Goal: Task Accomplishment & Management: Use online tool/utility

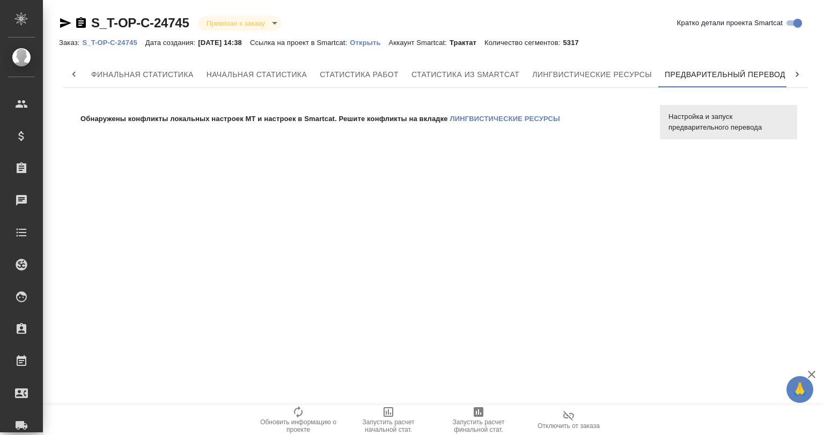
scroll to position [0, 5]
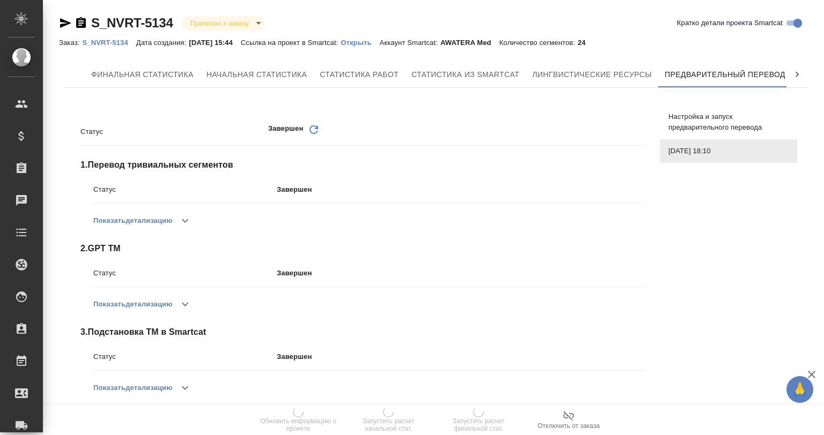
scroll to position [0, 5]
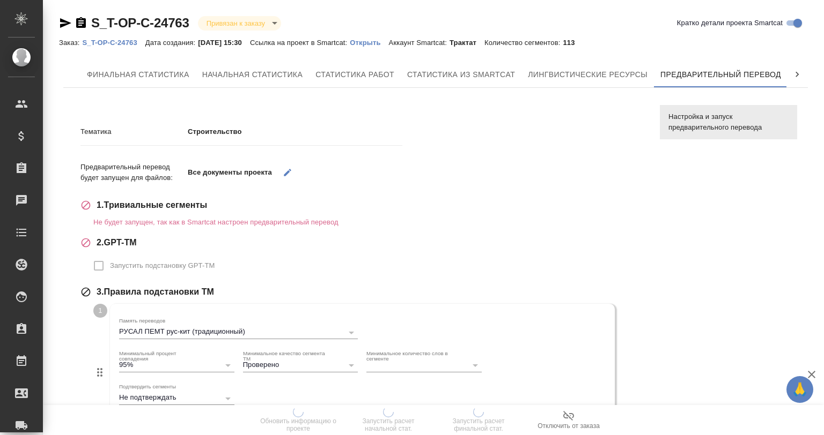
scroll to position [0, 5]
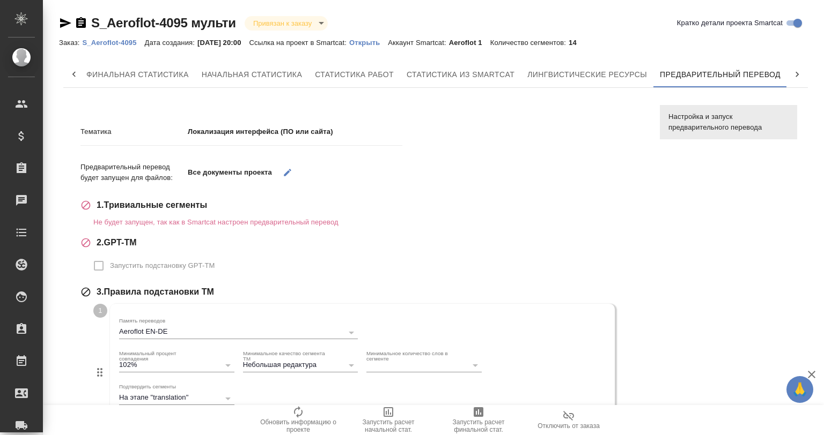
scroll to position [0, 5]
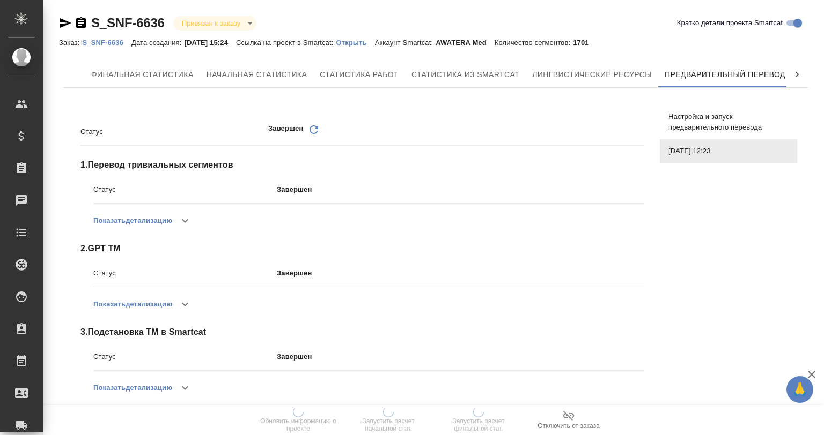
scroll to position [0, 5]
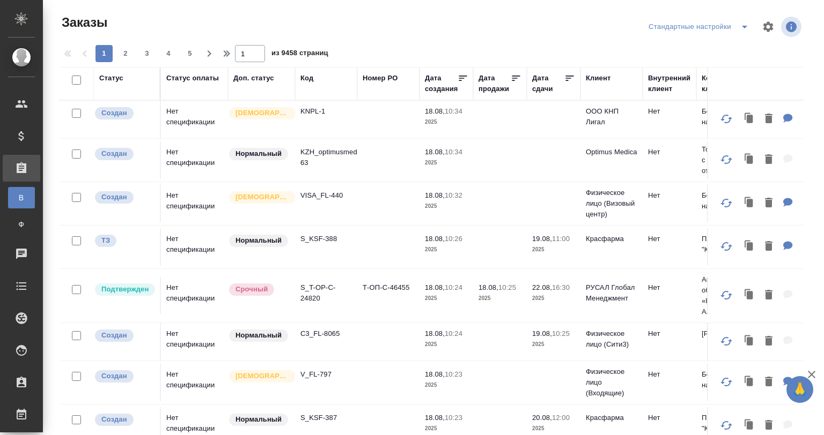
click at [305, 77] on div "Код" at bounding box center [306, 78] width 13 height 11
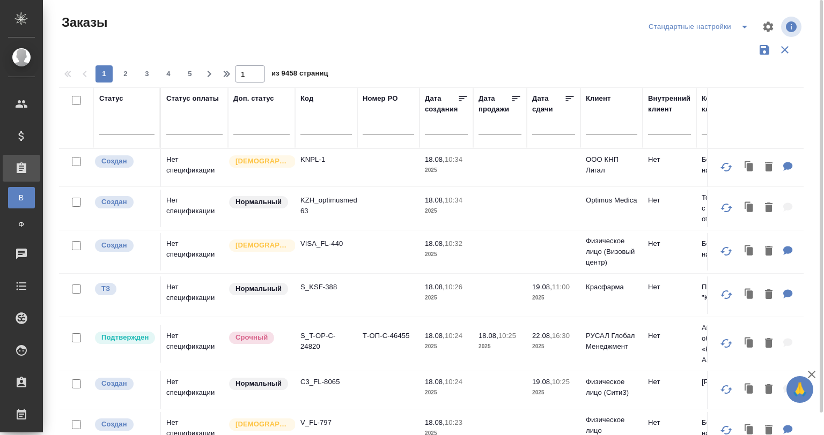
click at [318, 131] on input "text" at bounding box center [325, 128] width 51 height 13
paste input "GNRM-1294"
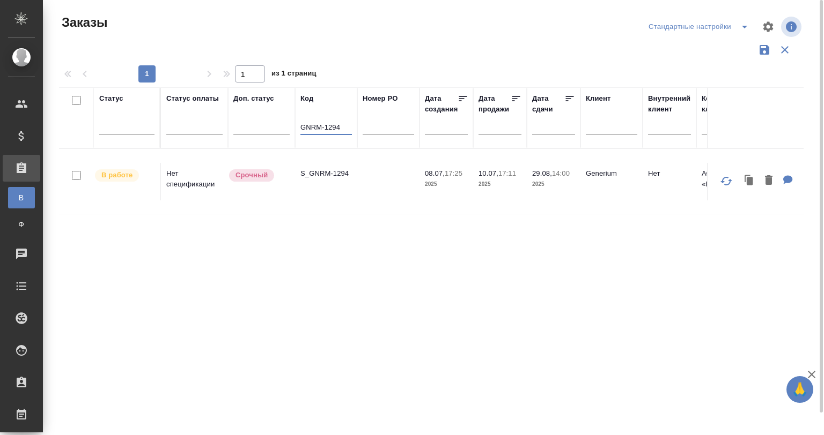
type input "GNRM-1294"
click at [328, 166] on td "S_GNRM-1294" at bounding box center [326, 182] width 62 height 38
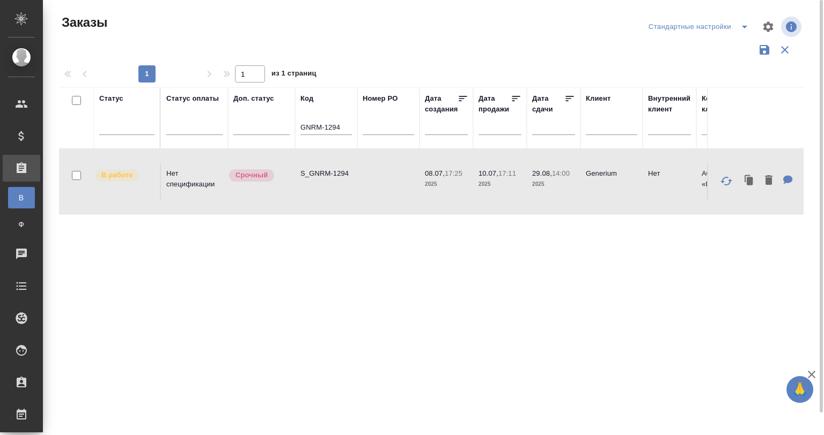
click at [328, 166] on td "S_GNRM-1294" at bounding box center [326, 182] width 62 height 38
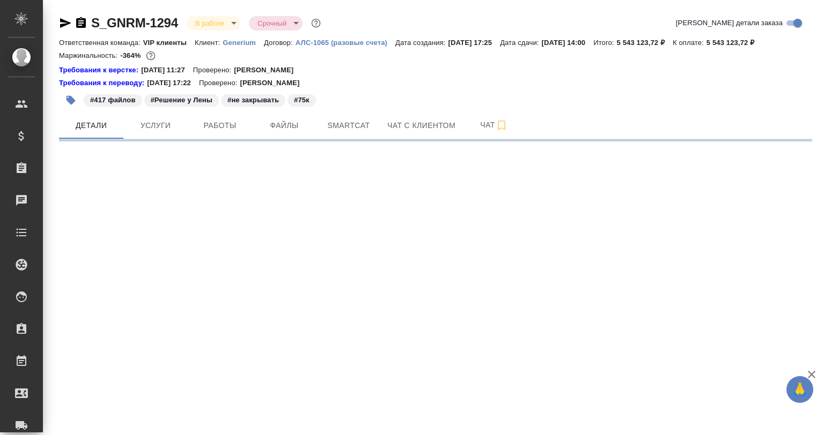
select select "RU"
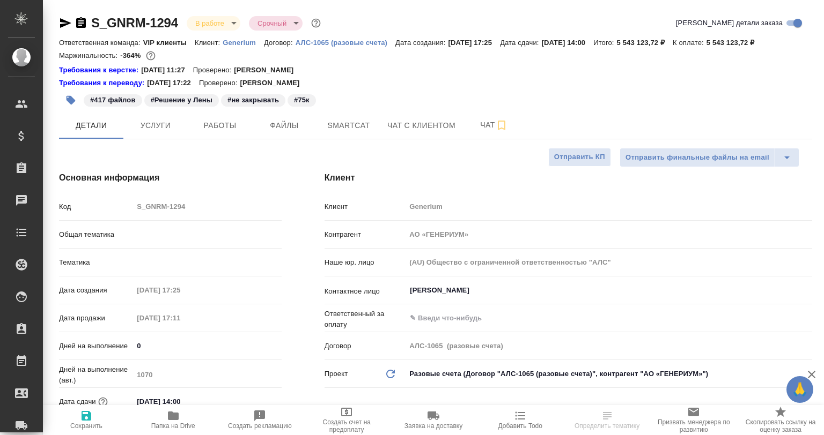
type textarea "x"
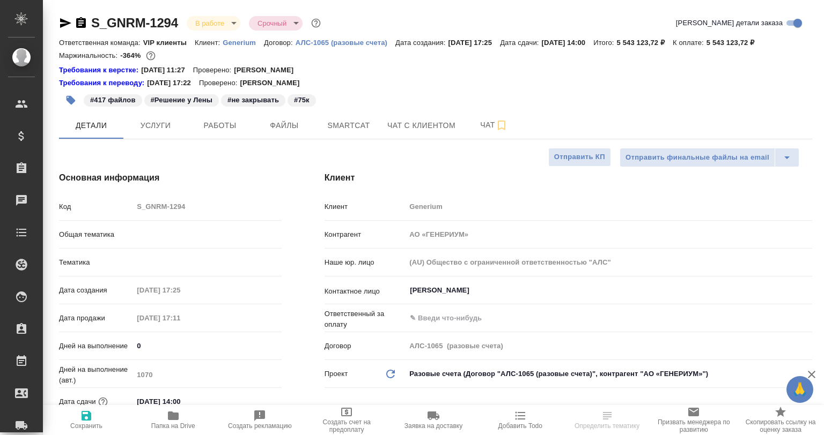
type textarea "x"
type input "Грабко Мария"
click at [324, 124] on span "Smartcat" at bounding box center [348, 125] width 51 height 13
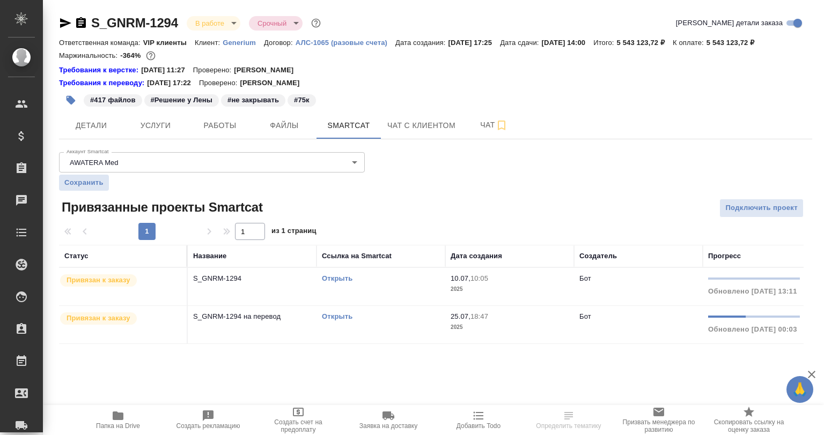
click at [254, 306] on td "S_GNRM-1294 на перевод" at bounding box center [252, 287] width 129 height 38
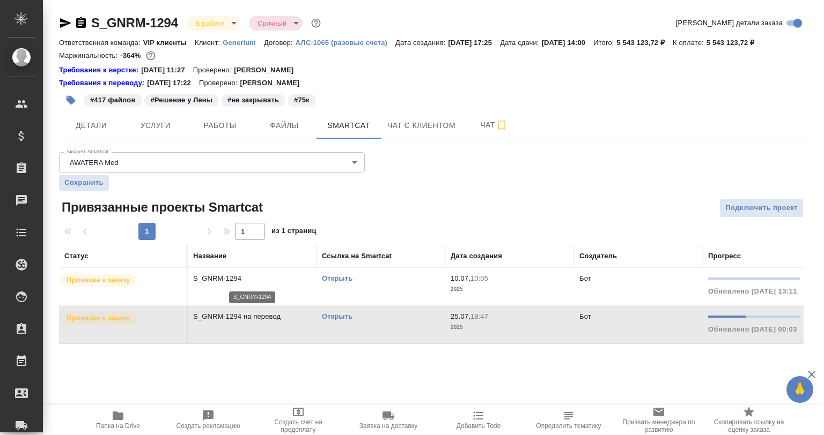
click at [235, 282] on p "S_GNRM-1294" at bounding box center [252, 278] width 118 height 11
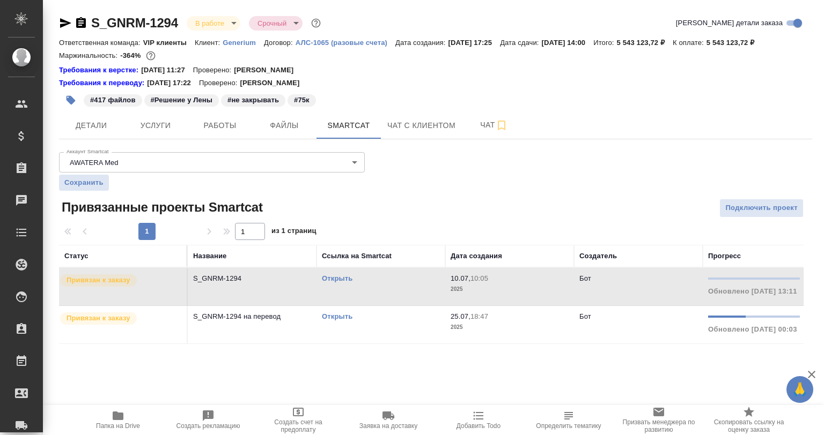
click at [258, 286] on td "S_GNRM-1294" at bounding box center [252, 287] width 129 height 38
click at [260, 306] on td "S_GNRM-1294 на перевод" at bounding box center [252, 287] width 129 height 38
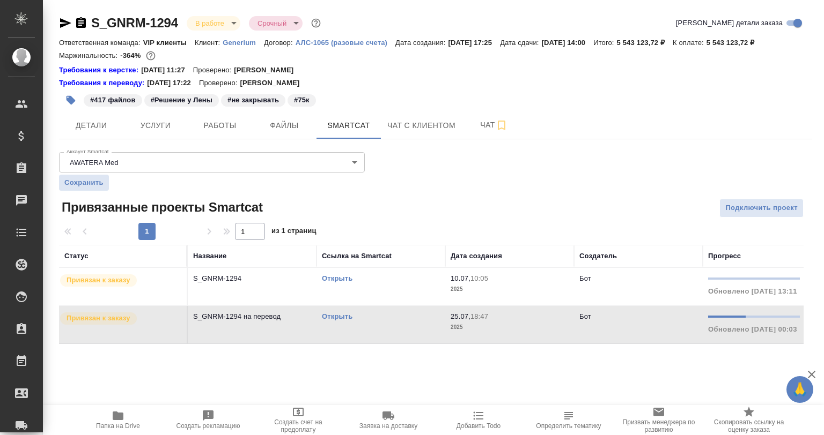
click at [260, 306] on td "S_GNRM-1294 на перевод" at bounding box center [252, 287] width 129 height 38
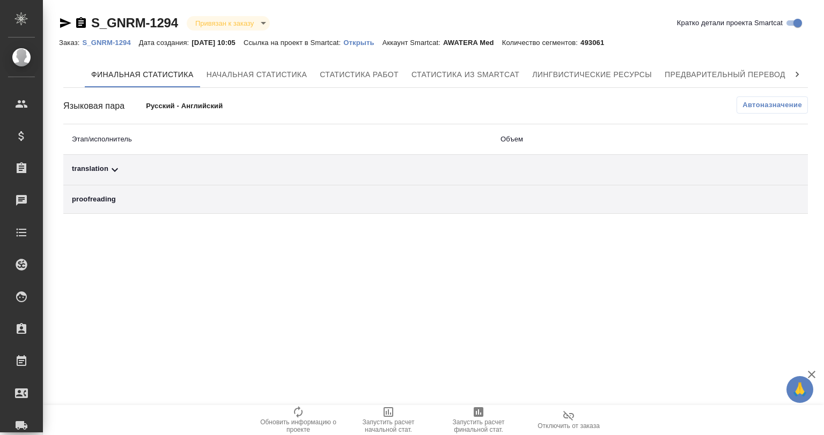
click at [360, 43] on p "Открыть" at bounding box center [362, 43] width 39 height 8
click at [741, 71] on span "Предварительный перевод" at bounding box center [724, 74] width 121 height 13
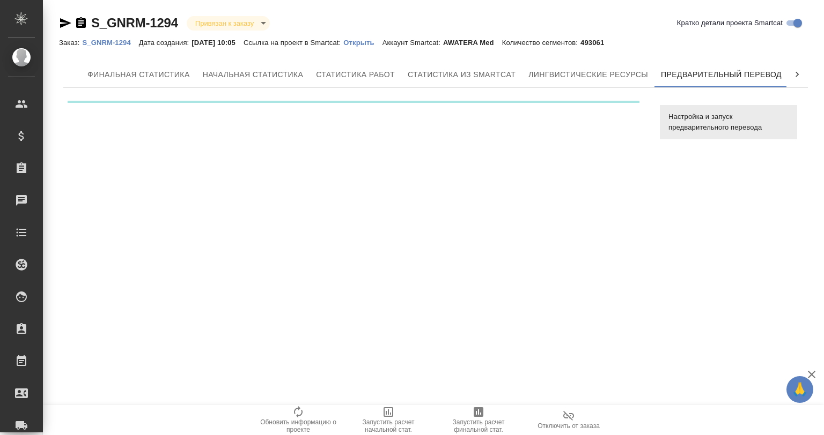
scroll to position [0, 5]
drag, startPoint x: 597, startPoint y: 316, endPoint x: 576, endPoint y: 299, distance: 27.1
click at [596, 316] on div ".cls-1 fill:#fff; AWATERA Gvozdikov Andrey Клиенты Спецификации Заказы 0 Чаты T…" at bounding box center [412, 217] width 824 height 435
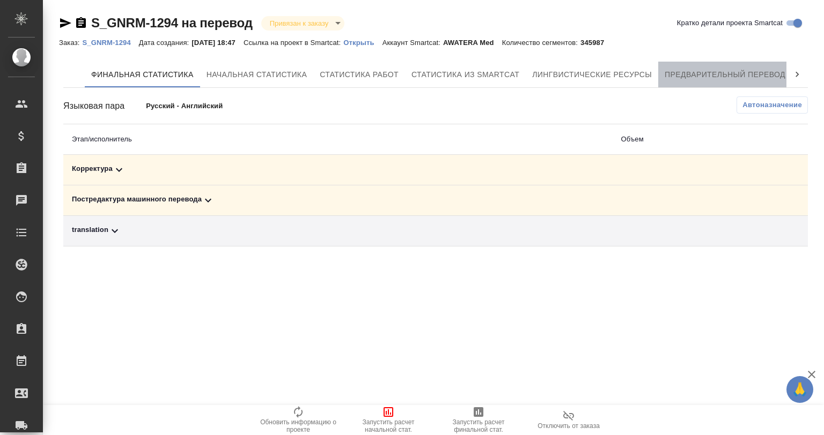
click at [716, 73] on span "Предварительный перевод" at bounding box center [724, 74] width 121 height 13
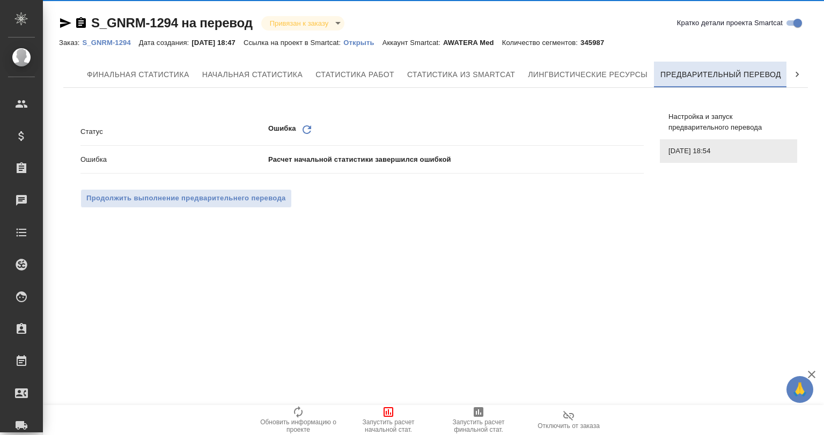
scroll to position [0, 5]
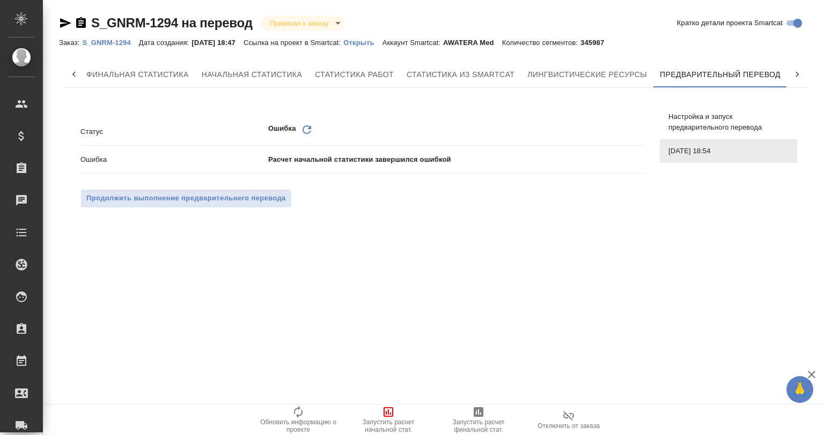
click at [365, 39] on p "Открыть" at bounding box center [362, 43] width 39 height 8
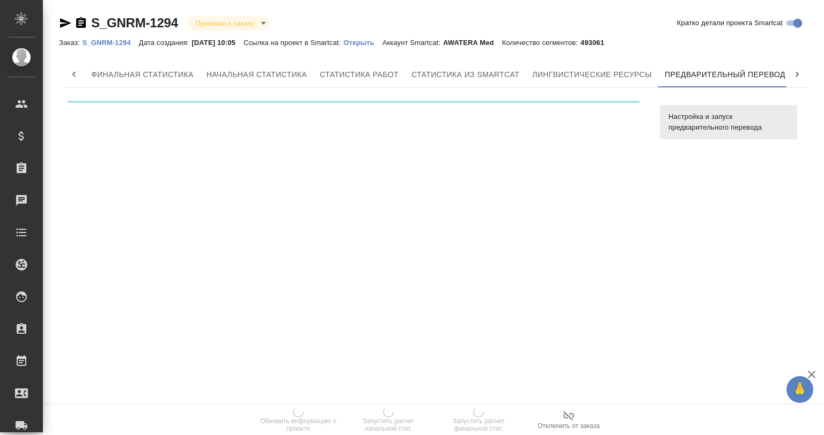
scroll to position [0, 5]
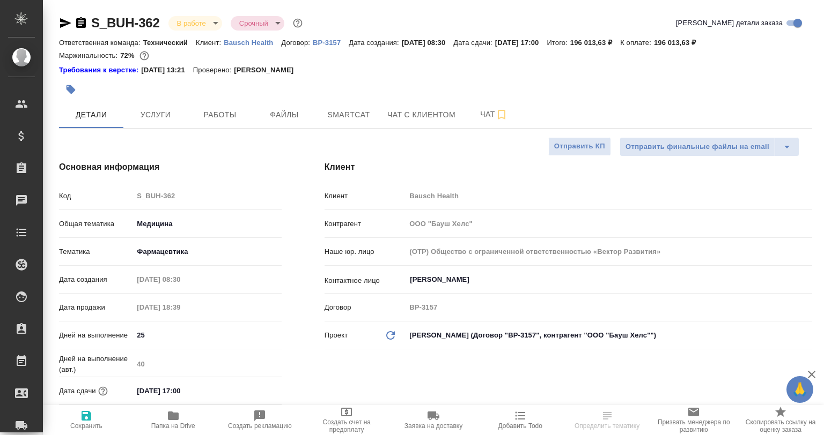
select select "RU"
type textarea "x"
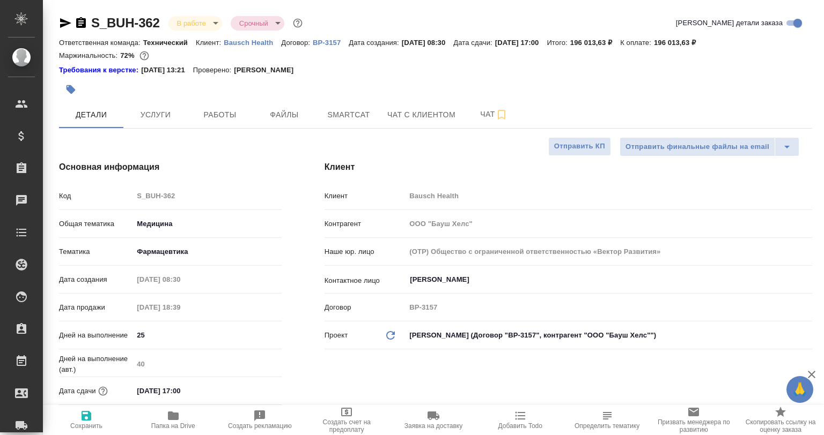
type textarea "x"
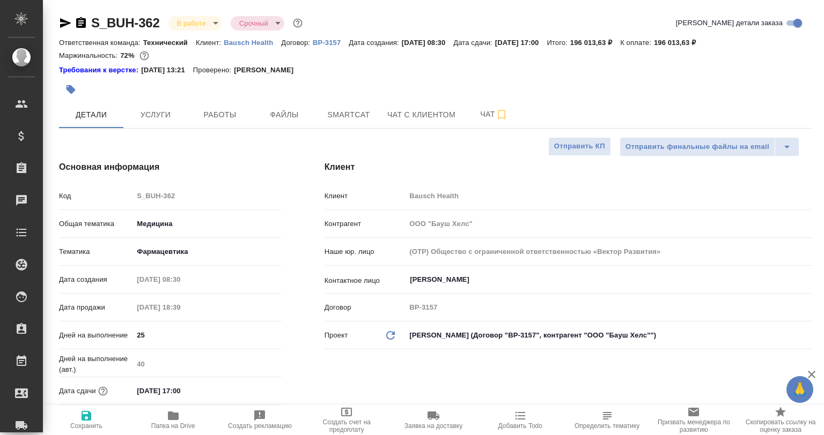
type textarea "x"
select select "RU"
click at [339, 116] on span "Smartcat" at bounding box center [348, 114] width 51 height 13
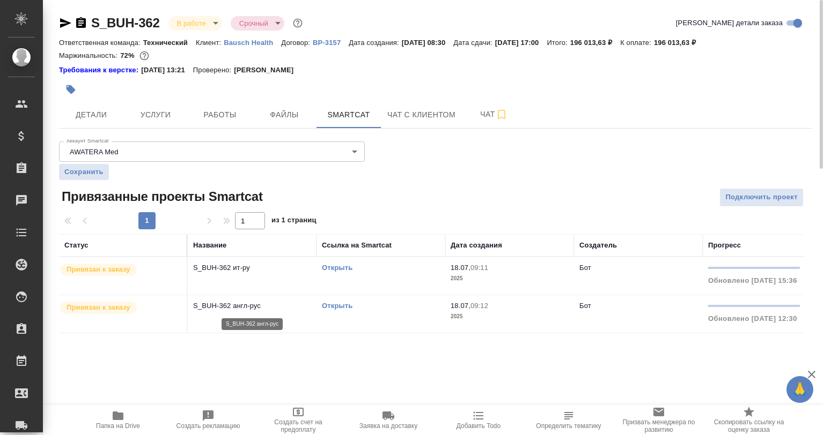
click at [256, 302] on p "S_BUH-362 англ-рус" at bounding box center [252, 306] width 118 height 11
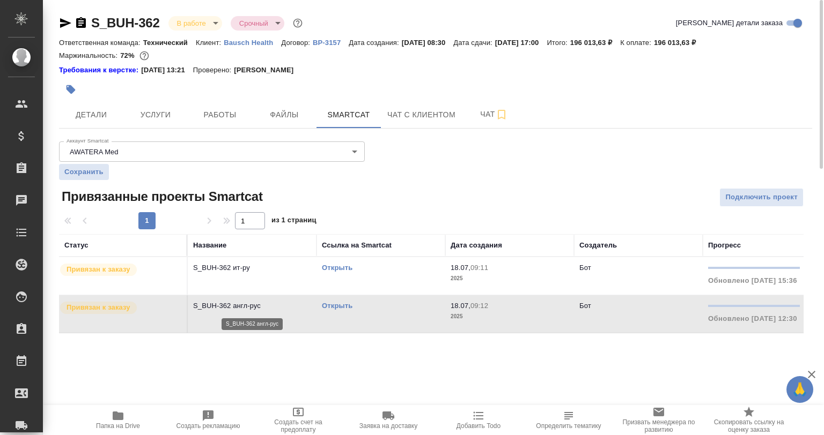
click at [256, 302] on p "S_BUH-362 англ-рус" at bounding box center [252, 306] width 118 height 11
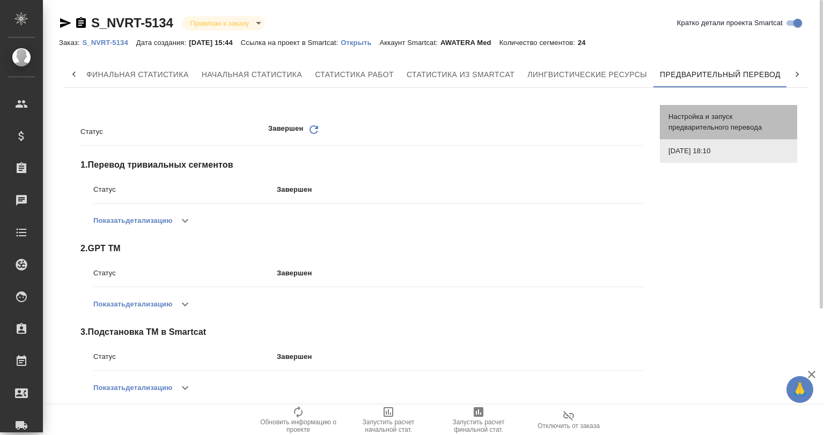
click at [691, 115] on span "Настройка и запуск предварительного перевода" at bounding box center [728, 122] width 120 height 21
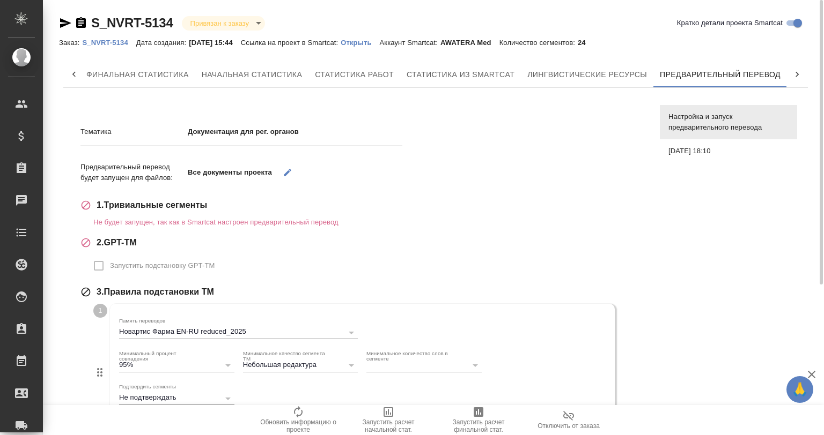
click at [697, 157] on div "12.08.2025, 18:10" at bounding box center [728, 151] width 137 height 24
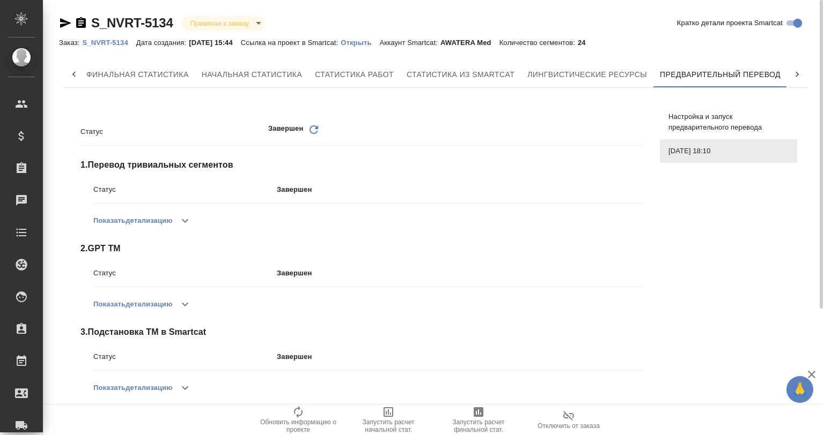
click at [690, 117] on span "Настройка и запуск предварительного перевода" at bounding box center [728, 122] width 120 height 21
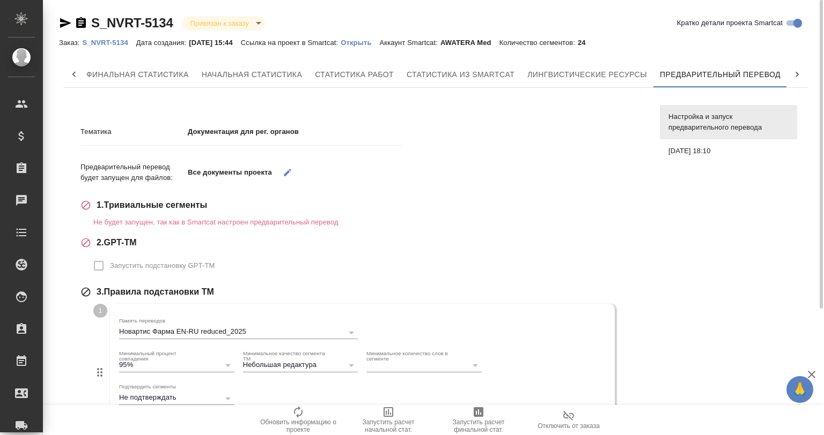
scroll to position [230, 0]
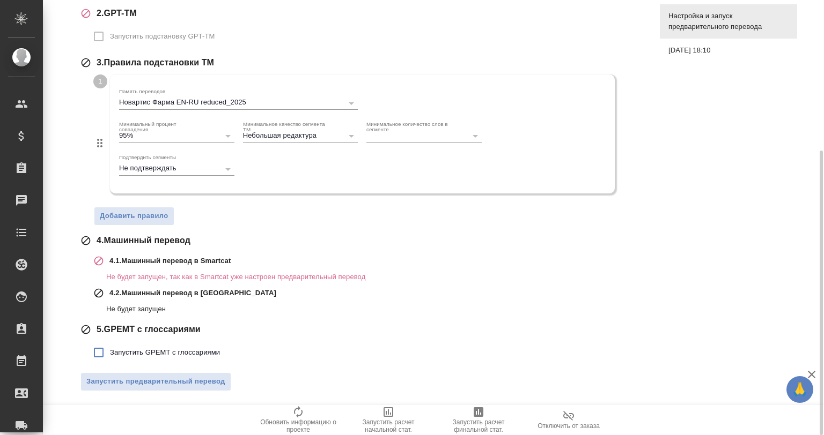
drag, startPoint x: 165, startPoint y: 350, endPoint x: 279, endPoint y: 299, distance: 124.4
click at [167, 350] on span "Запустить GPEMT с глоссариями" at bounding box center [165, 352] width 110 height 11
click at [110, 350] on input "Запустить GPEMT с глоссариями" at bounding box center [98, 353] width 23 height 23
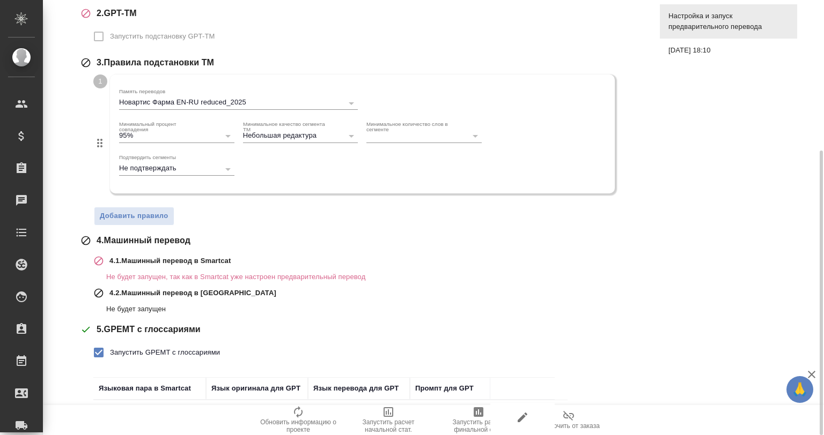
scroll to position [303, 0]
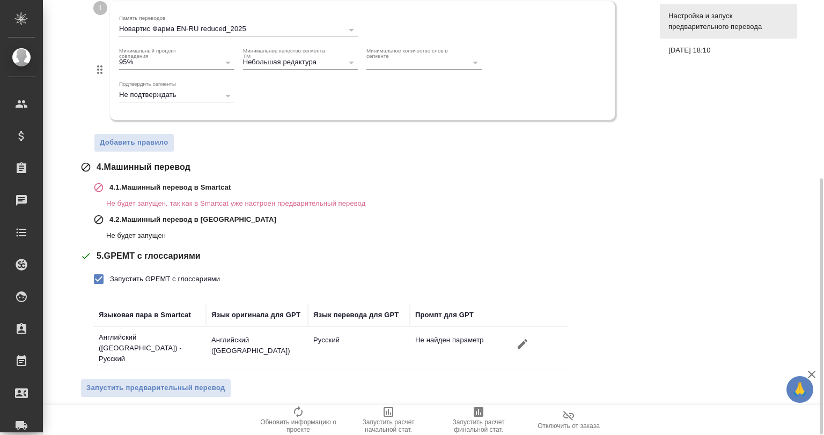
click at [204, 281] on span "Запустить GPEMT с глоссариями" at bounding box center [165, 279] width 110 height 11
click at [110, 281] on input "Запустить GPEMT с глоссариями" at bounding box center [98, 279] width 23 height 23
checkbox input "false"
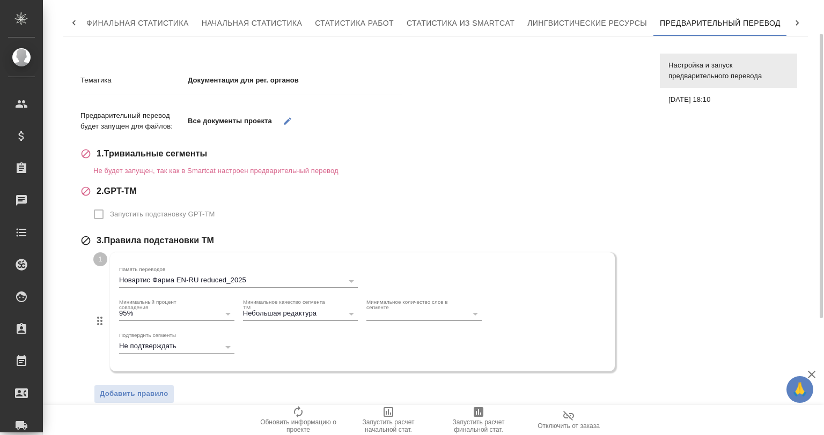
scroll to position [0, 0]
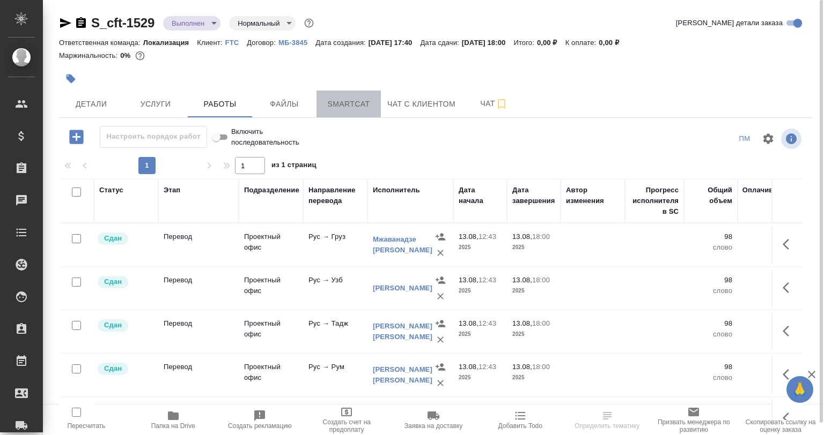
click at [342, 100] on span "Smartcat" at bounding box center [348, 104] width 51 height 13
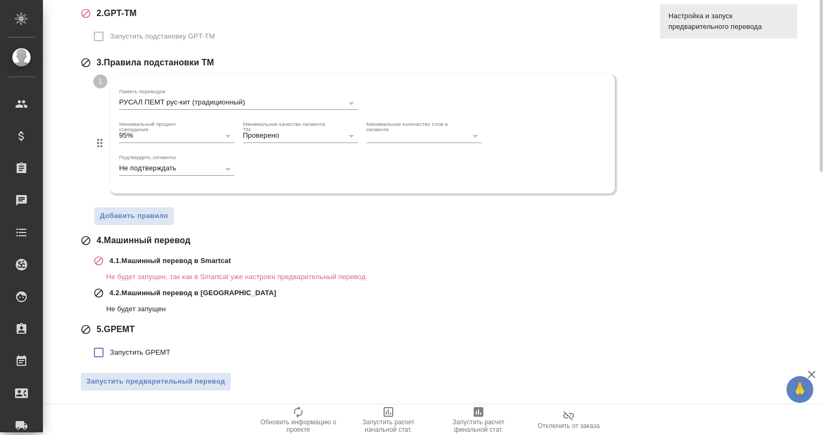
scroll to position [0, 5]
click at [142, 345] on label "Запустить GPEMT" at bounding box center [128, 353] width 83 height 23
click at [110, 345] on input "Запустить GPEMT" at bounding box center [98, 353] width 23 height 23
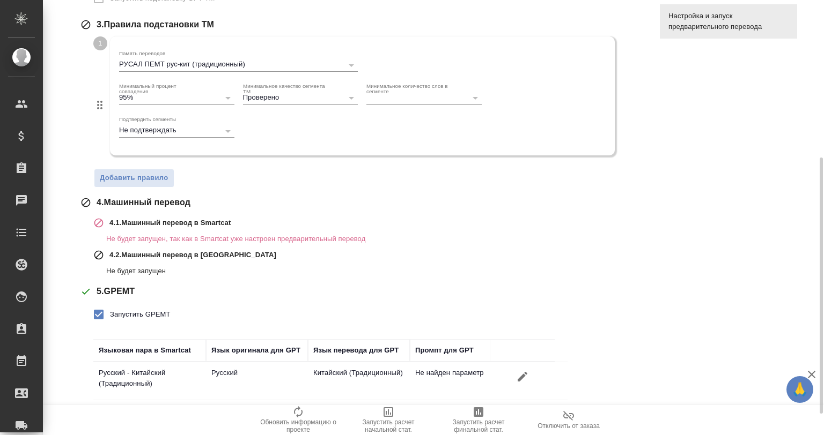
scroll to position [303, 0]
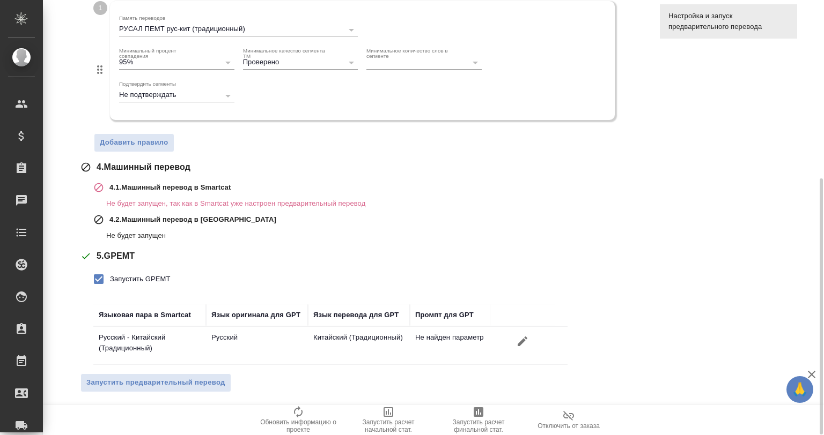
click at [154, 275] on span "Запустить GPEMT" at bounding box center [140, 279] width 61 height 11
click at [110, 275] on input "Запустить GPEMT" at bounding box center [98, 279] width 23 height 23
checkbox input "false"
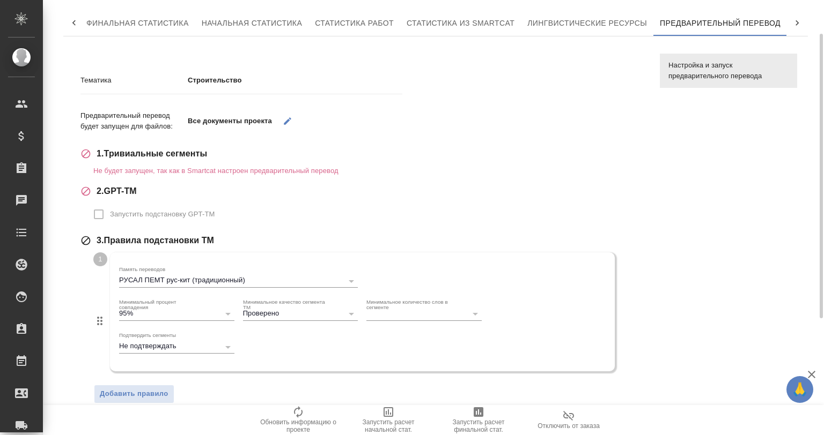
scroll to position [0, 0]
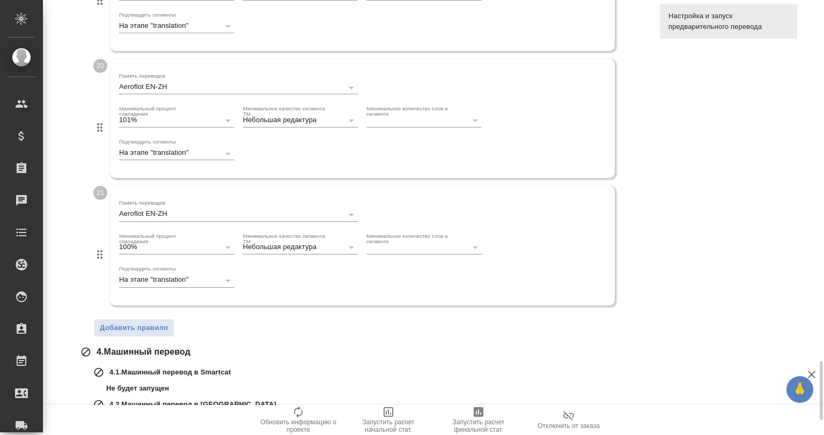
scroll to position [2770, 0]
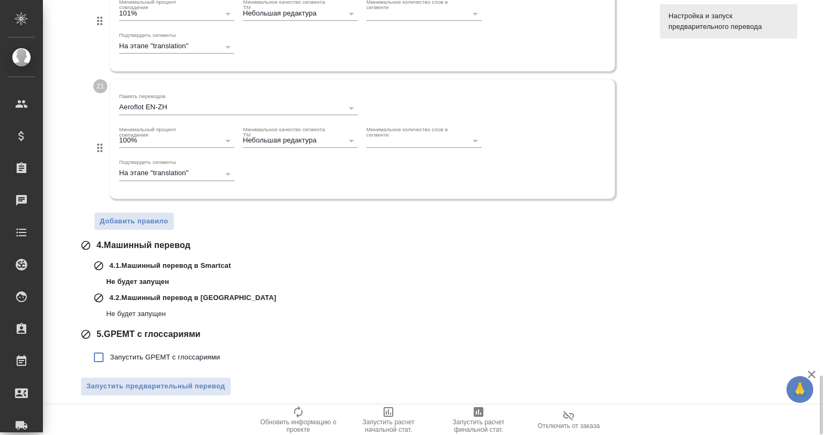
click at [138, 352] on span "Запустить GPEMT с глоссариями" at bounding box center [165, 357] width 110 height 11
click at [190, 354] on span "Запустить GPEMT с глоссариями" at bounding box center [165, 357] width 110 height 11
click at [110, 354] on input "Запустить GPEMT с глоссариями" at bounding box center [98, 357] width 23 height 23
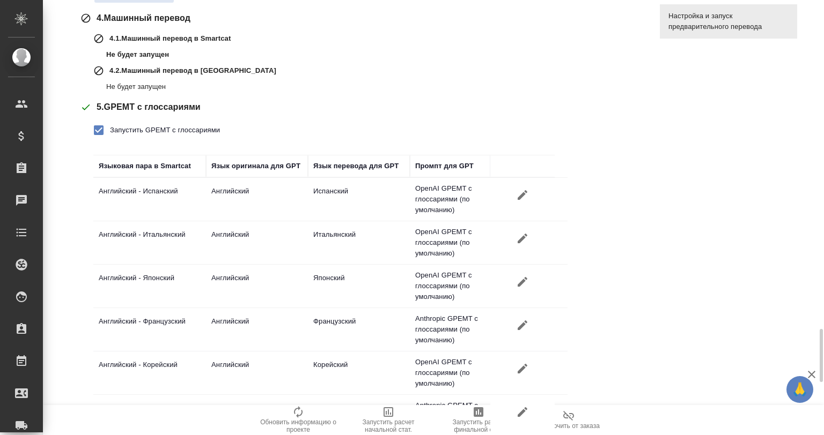
scroll to position [2962, 0]
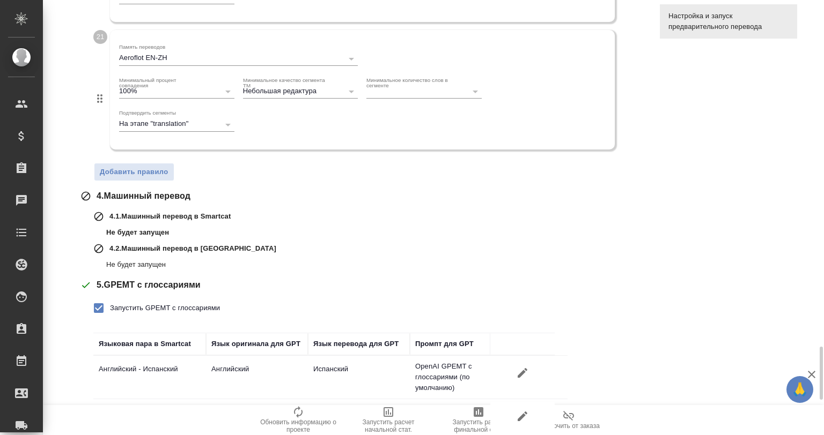
click at [134, 303] on span "Запустить GPEMT с глоссариями" at bounding box center [165, 308] width 110 height 11
click at [110, 302] on input "Запустить GPEMT с глоссариями" at bounding box center [98, 308] width 23 height 23
checkbox input "false"
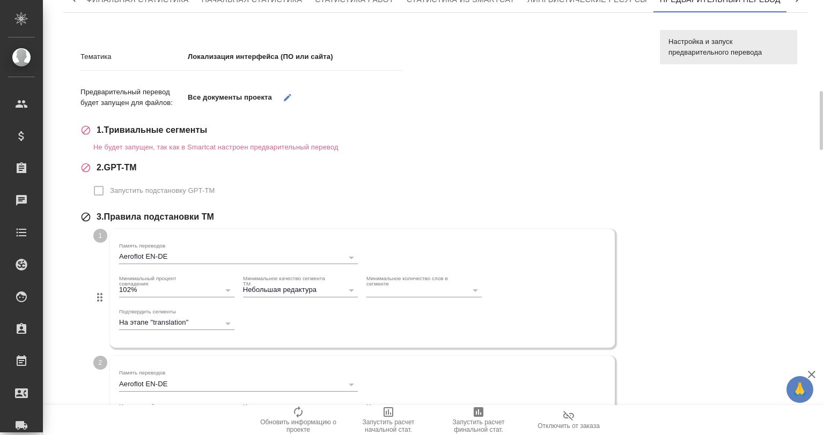
scroll to position [0, 0]
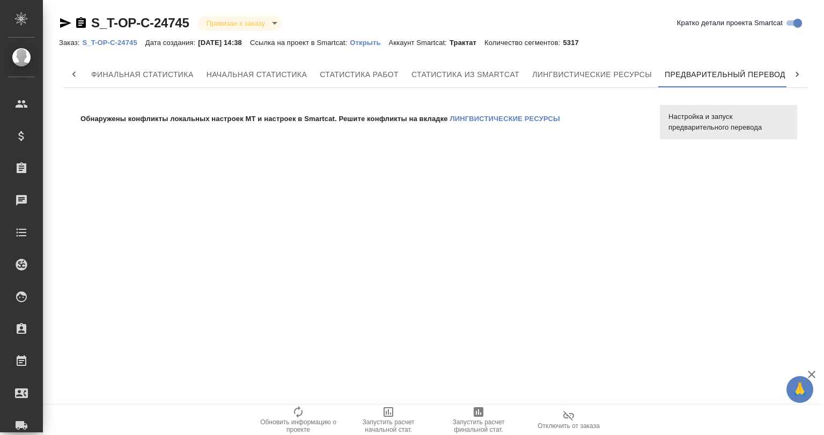
scroll to position [0, 5]
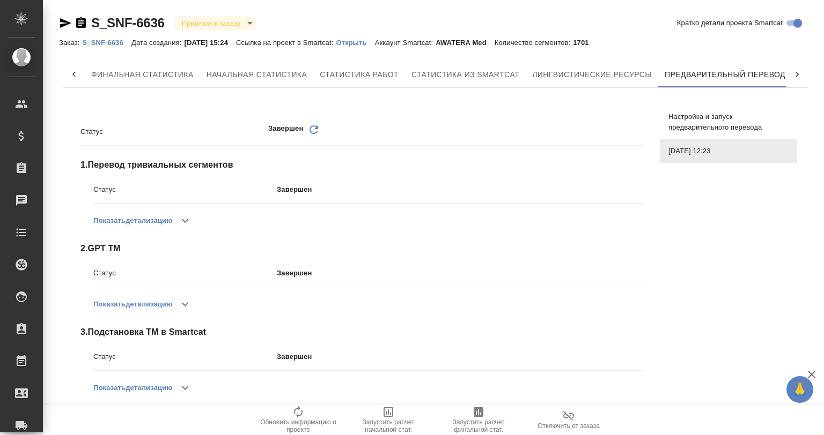
scroll to position [0, 5]
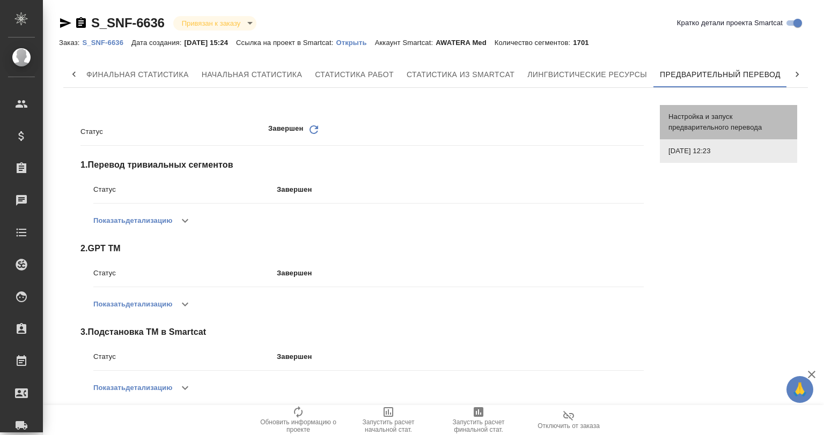
click at [716, 120] on span "Настройка и запуск предварительного перевода" at bounding box center [728, 122] width 120 height 21
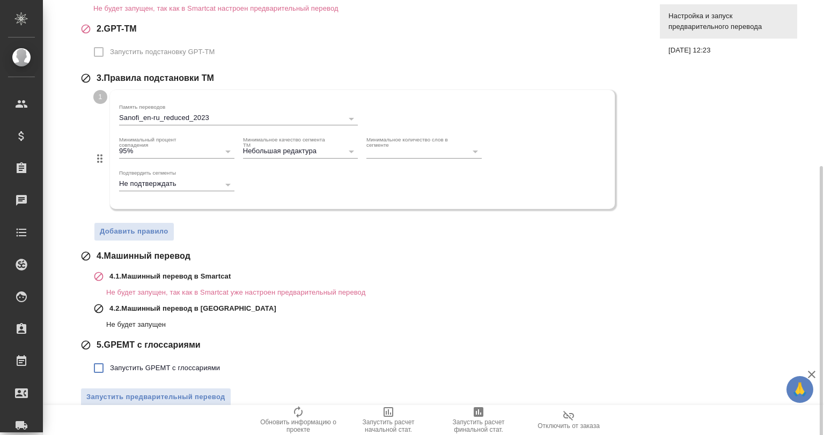
scroll to position [230, 0]
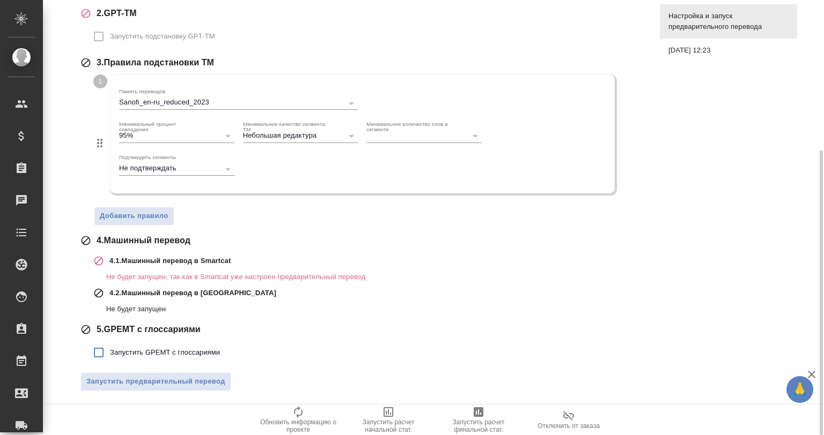
click at [202, 350] on span "Запустить GPEMT с глоссариями" at bounding box center [165, 352] width 110 height 11
click at [110, 350] on input "Запустить GPEMT с глоссариями" at bounding box center [98, 353] width 23 height 23
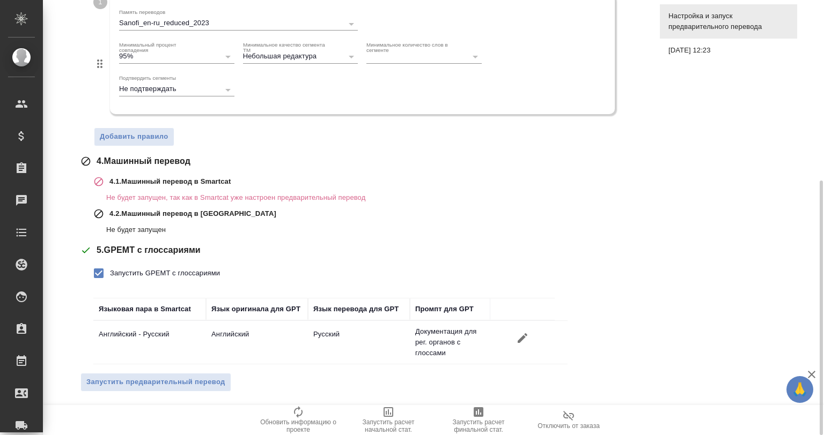
click at [115, 270] on span "Запустить GPEMT с глоссариями" at bounding box center [165, 273] width 110 height 11
click at [110, 270] on input "Запустить GPEMT с глоссариями" at bounding box center [98, 273] width 23 height 23
checkbox input "false"
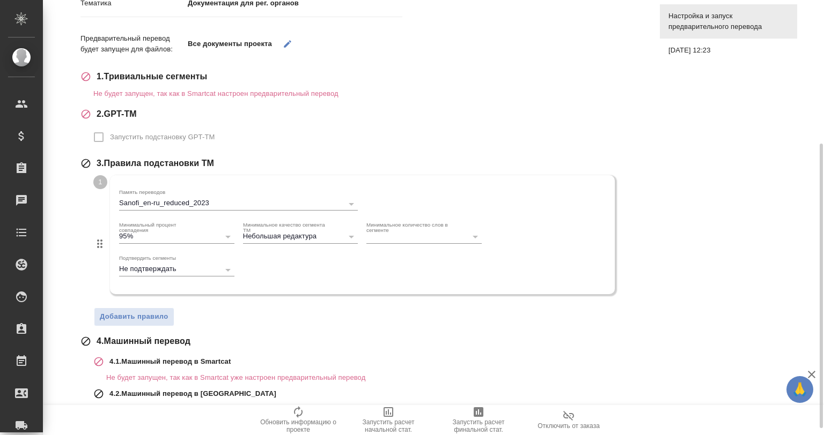
scroll to position [22, 0]
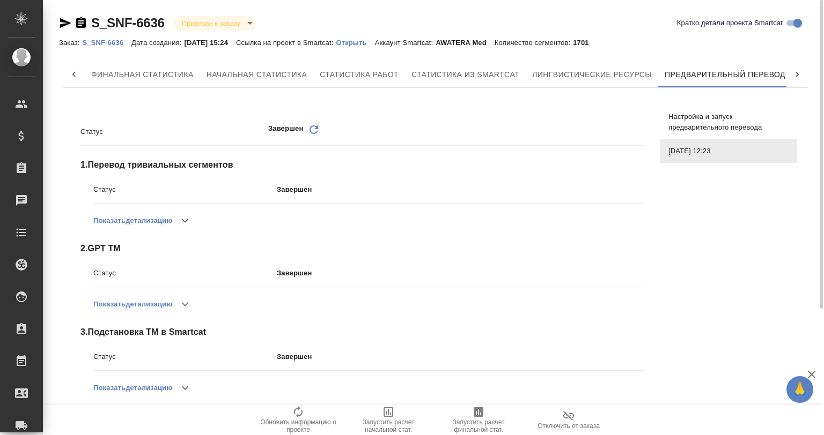
scroll to position [0, 5]
click at [311, 129] on icon "Обновить" at bounding box center [313, 129] width 13 height 13
click at [313, 127] on icon "Обновить" at bounding box center [313, 129] width 13 height 13
click at [314, 126] on icon at bounding box center [313, 129] width 9 height 9
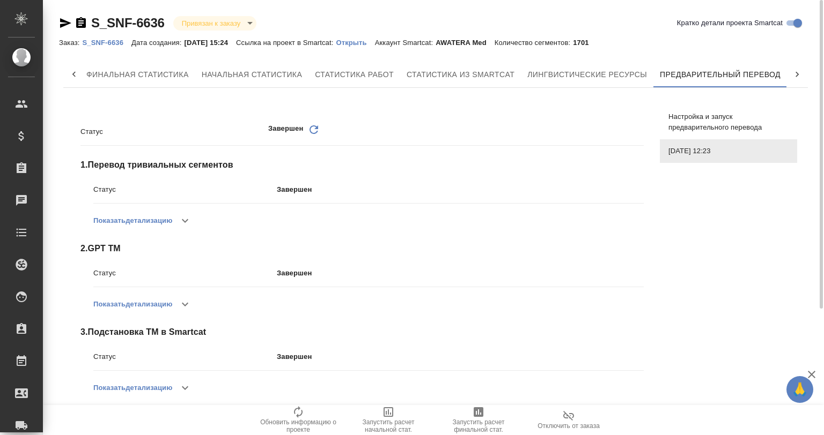
click at [313, 126] on icon at bounding box center [313, 129] width 9 height 9
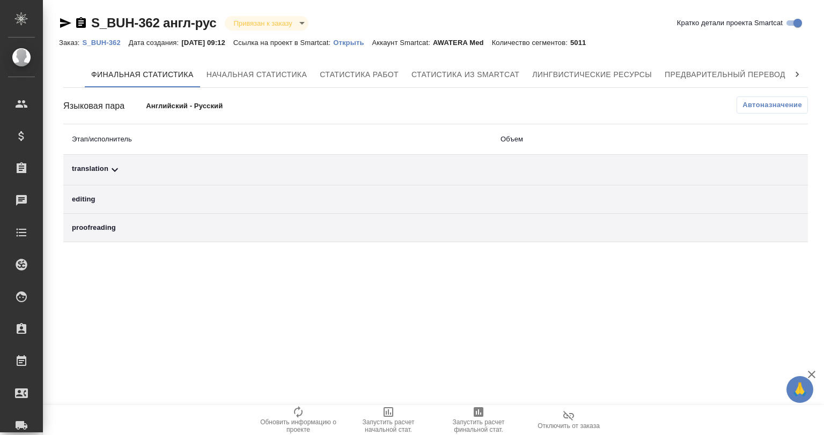
click at [792, 72] on icon at bounding box center [797, 74] width 11 height 11
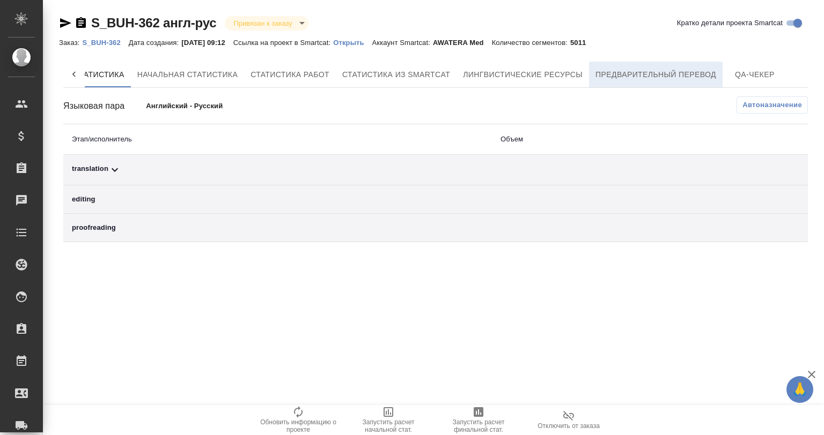
click at [693, 75] on span "Предварительный перевод" at bounding box center [655, 74] width 121 height 13
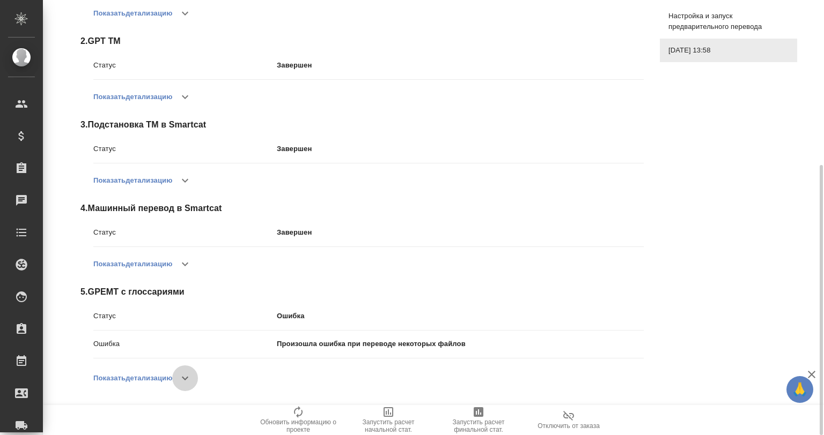
click at [175, 375] on button "button" at bounding box center [185, 379] width 26 height 26
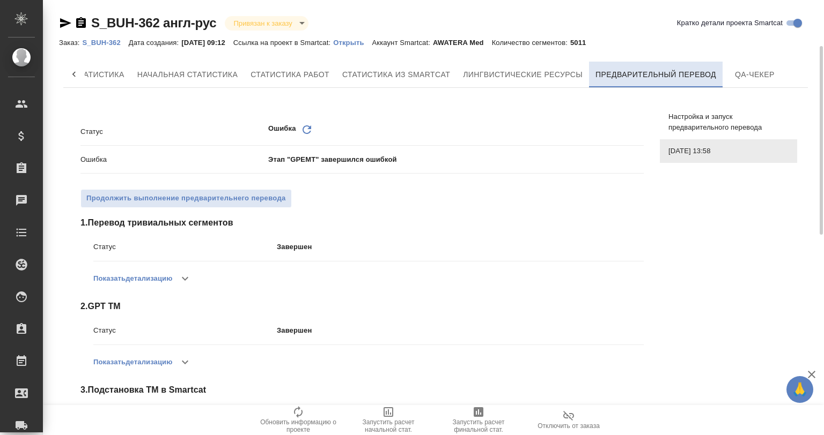
scroll to position [35, 0]
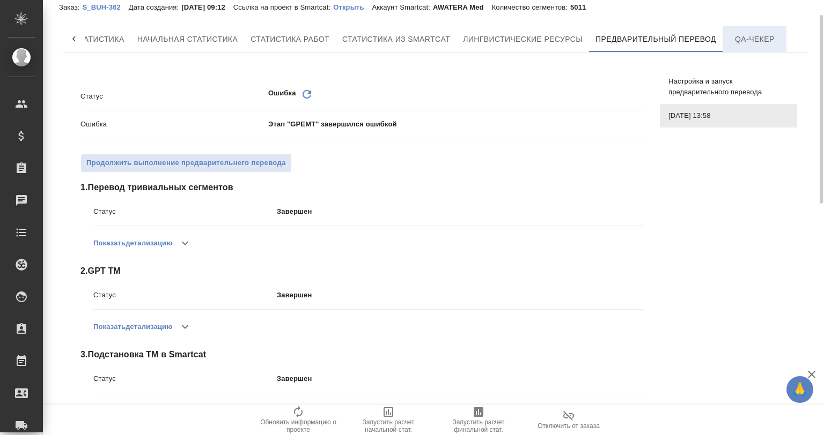
click at [749, 47] on button "QA-чекер" at bounding box center [754, 39] width 64 height 26
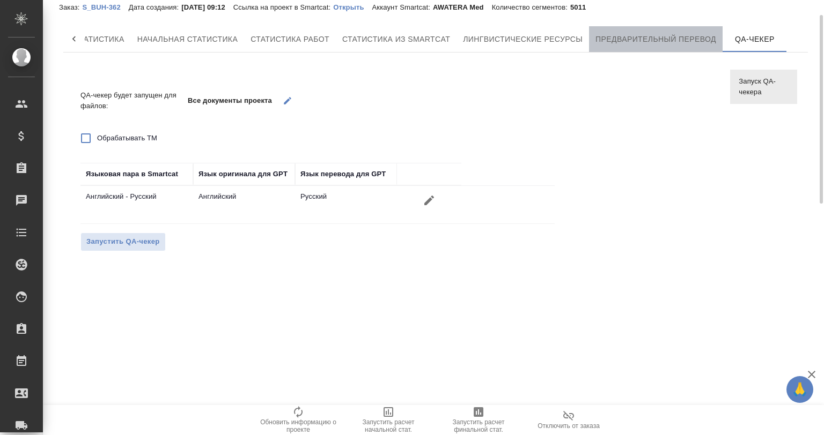
click at [699, 34] on span "Предварительный перевод" at bounding box center [655, 39] width 121 height 13
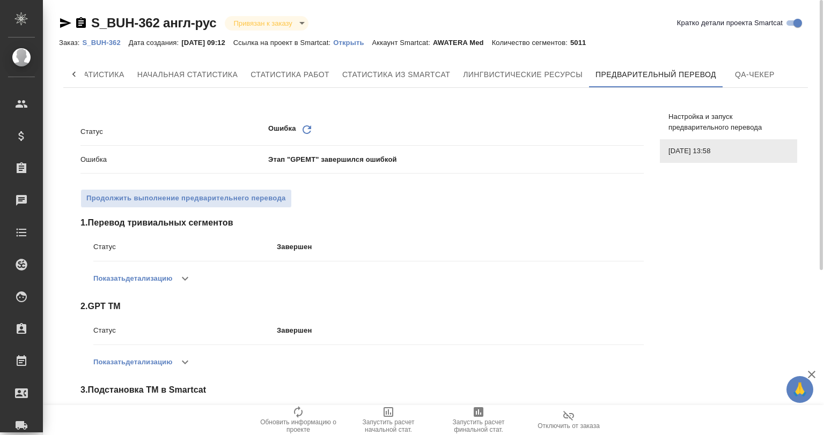
click at [300, 127] on icon "Обновить" at bounding box center [306, 129] width 13 height 13
click at [306, 127] on icon "Обновить" at bounding box center [306, 129] width 13 height 13
